Goal: Go to known website: Go to known website

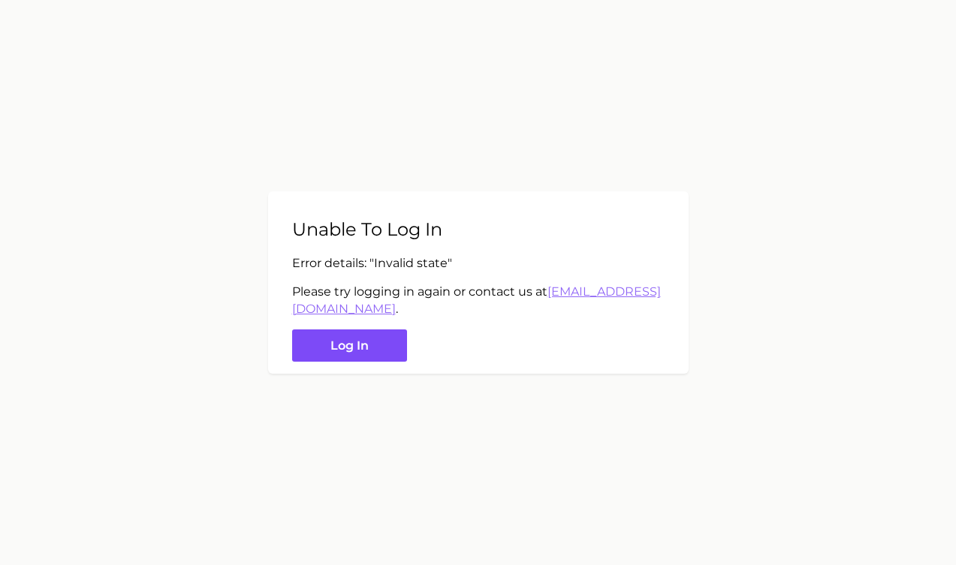
click at [365, 333] on button "Log in" at bounding box center [349, 346] width 115 height 32
